Goal: Understand process/instructions

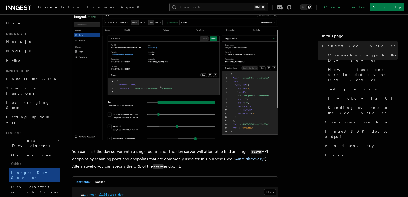
scroll to position [226, 0]
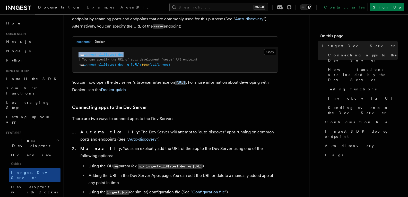
drag, startPoint x: 130, startPoint y: 53, endPoint x: 76, endPoint y: 55, distance: 54.3
click at [76, 55] on pre "npx inngest-cli@latest dev # You can specify the URL of your development `serve…" at bounding box center [174, 59] width 205 height 25
copy span "npx inngest-cli@latest dev"
click at [271, 89] on p "You can now open the dev server's browser interface on [URL] . For more informa…" at bounding box center [175, 86] width 206 height 15
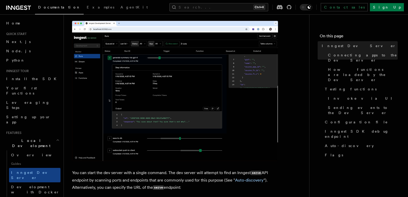
scroll to position [54, 0]
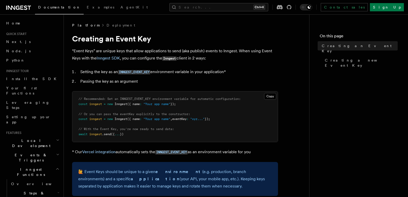
click at [134, 150] on p "* Our Vercel integration automatically sets the INNGEST_EVENT_KEY as an environ…" at bounding box center [175, 151] width 206 height 7
click at [134, 151] on p "* Our Vercel integration automatically sets the INNGEST_EVENT_KEY as an environ…" at bounding box center [175, 151] width 206 height 7
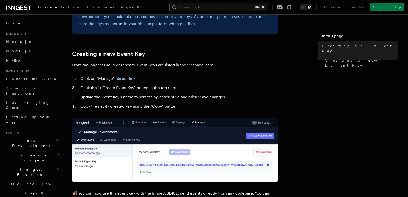
scroll to position [215, 0]
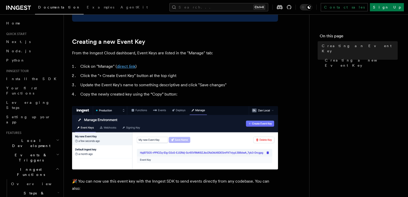
click at [125, 66] on link "direct link" at bounding box center [126, 66] width 19 height 5
click at [236, 58] on article "Platform Deployment Creating an Event Key “Event Keys” are unique keys that all…" at bounding box center [186, 90] width 229 height 565
click at [125, 67] on link "direct link" at bounding box center [126, 66] width 19 height 5
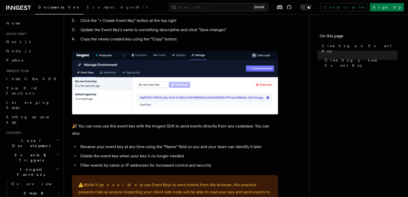
scroll to position [258, 0]
